Goal: Task Accomplishment & Management: Manage account settings

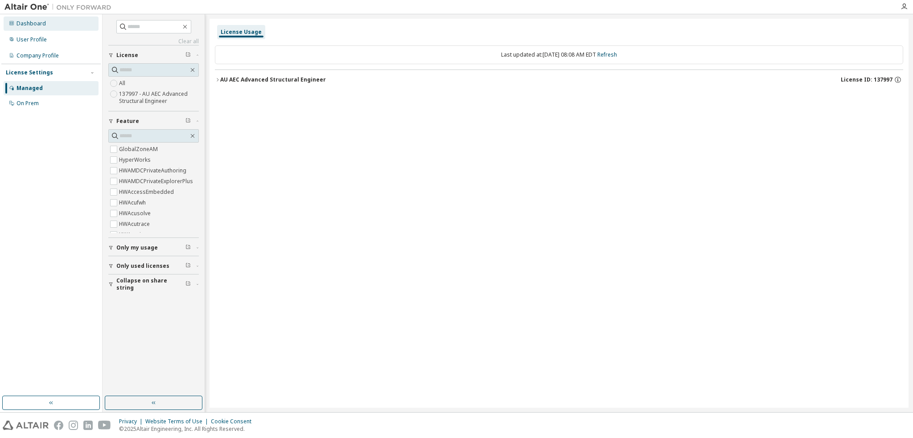
click at [55, 28] on div "Dashboard" at bounding box center [51, 24] width 95 height 14
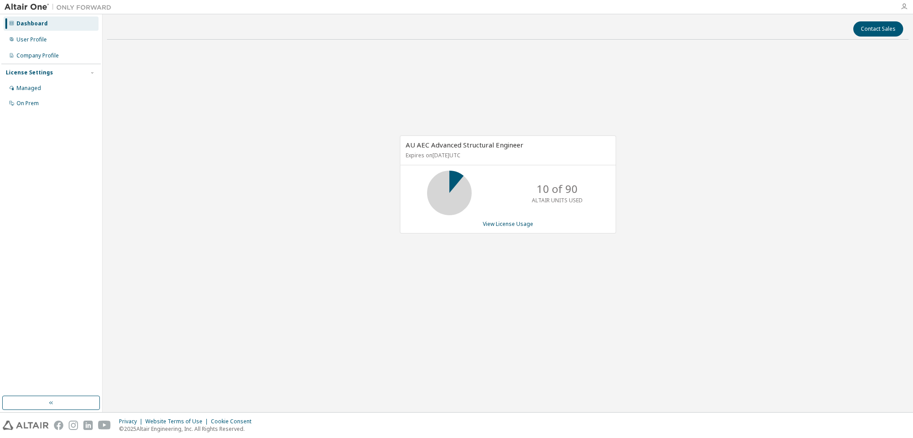
click at [904, 9] on icon "button" at bounding box center [904, 6] width 7 height 7
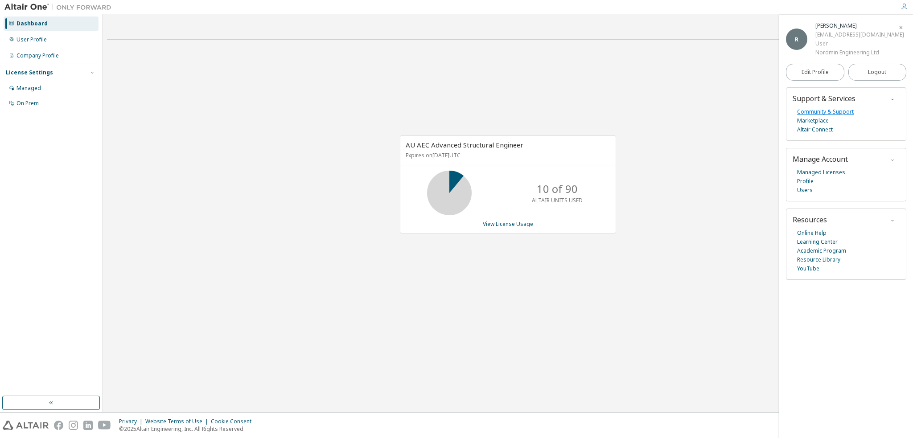
click at [844, 113] on link "Community & Support" at bounding box center [825, 111] width 57 height 9
click at [833, 71] on link "Edit Profile" at bounding box center [815, 72] width 58 height 17
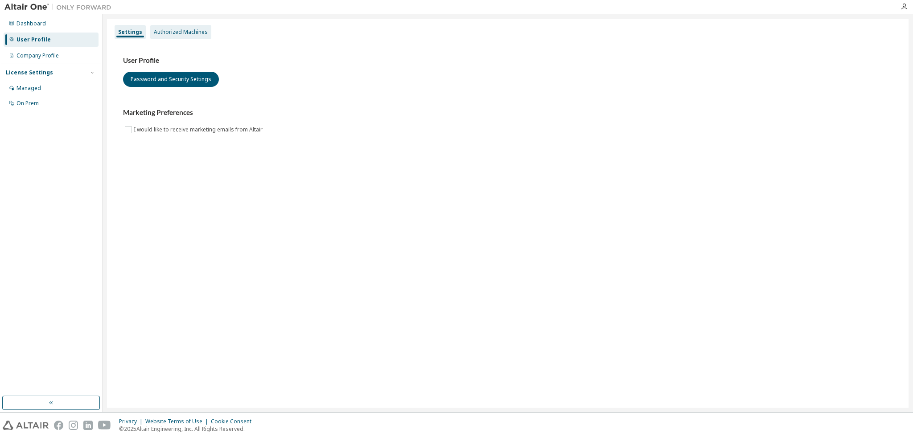
click at [170, 30] on div "Authorized Machines" at bounding box center [181, 32] width 54 height 7
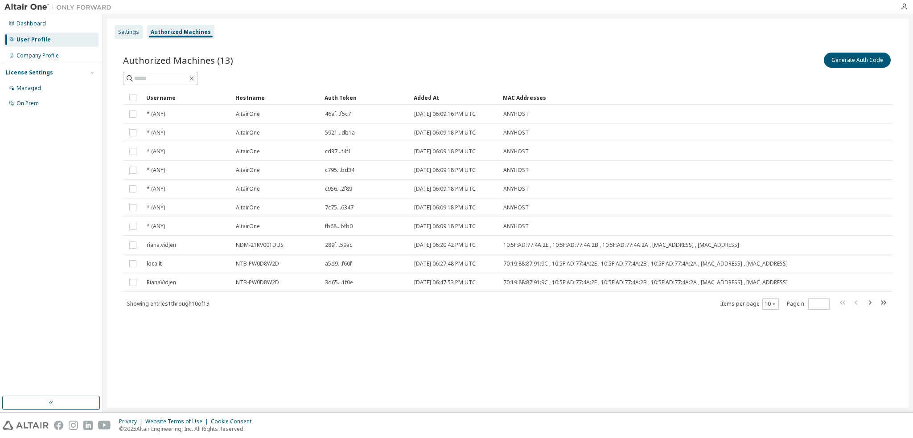
click at [130, 30] on div "Settings" at bounding box center [128, 32] width 21 height 7
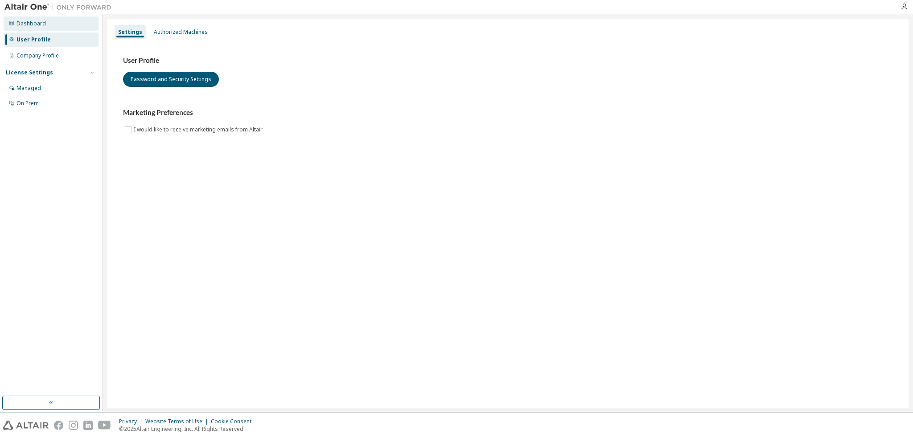
click at [46, 25] on div "Dashboard" at bounding box center [51, 24] width 95 height 14
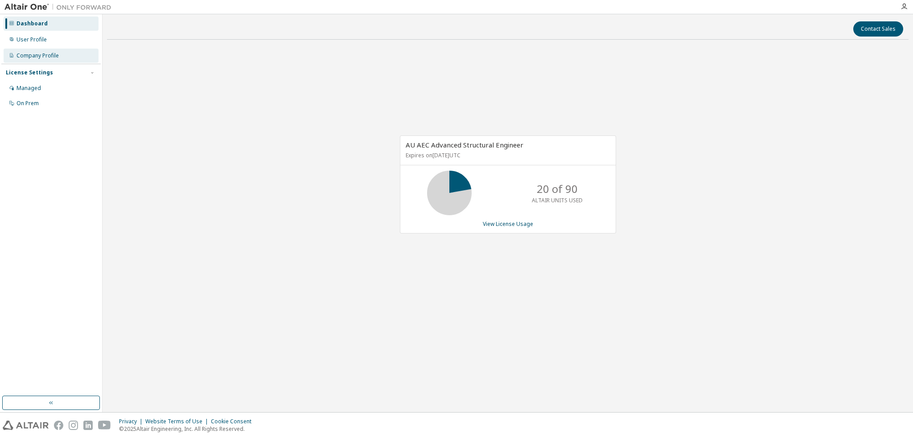
click at [45, 58] on div "Company Profile" at bounding box center [38, 55] width 42 height 7
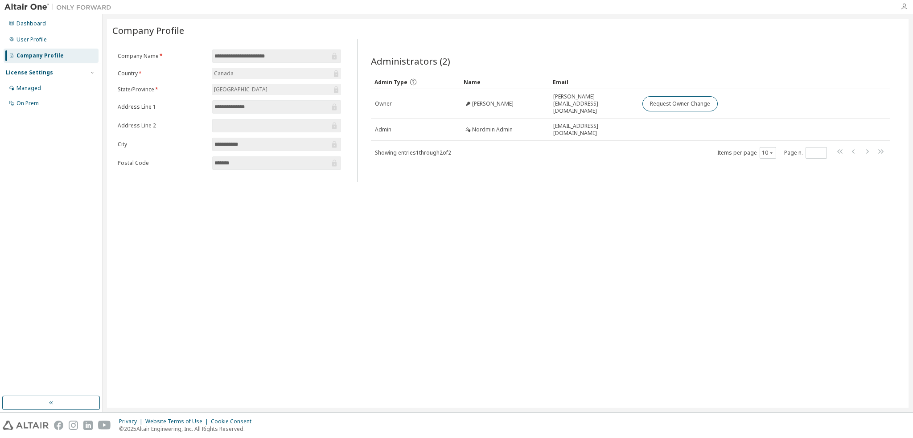
click at [906, 5] on icon "button" at bounding box center [904, 6] width 7 height 7
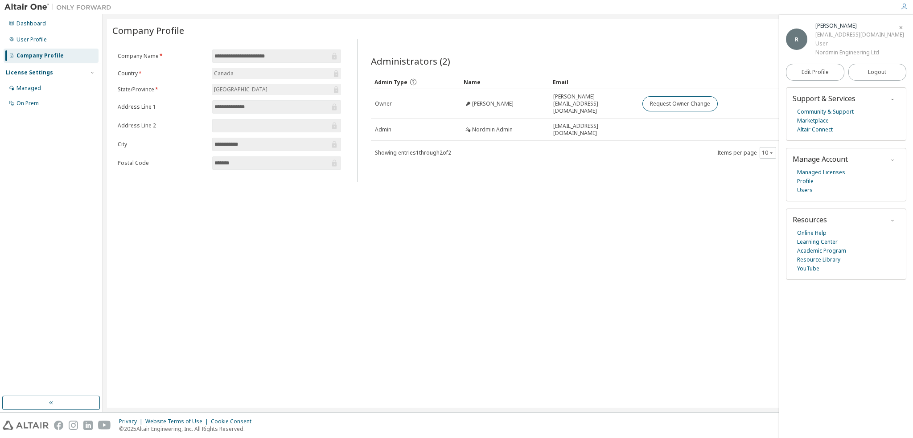
click at [822, 42] on div "User" at bounding box center [860, 43] width 89 height 9
click at [811, 71] on span "Edit Profile" at bounding box center [815, 72] width 27 height 7
